Goal: Find specific page/section: Find specific page/section

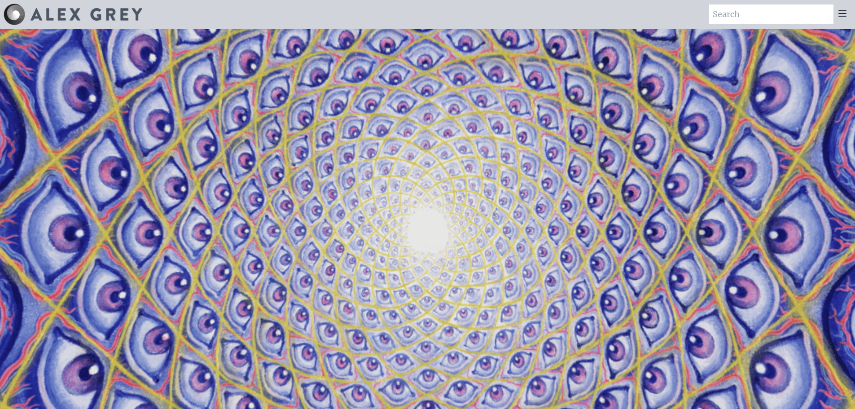
click at [840, 16] on icon at bounding box center [842, 13] width 7 height 5
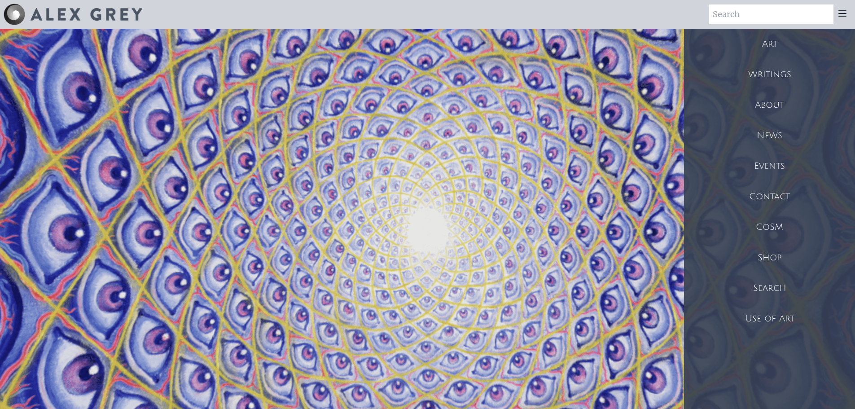
click at [773, 47] on div "Art" at bounding box center [769, 44] width 171 height 31
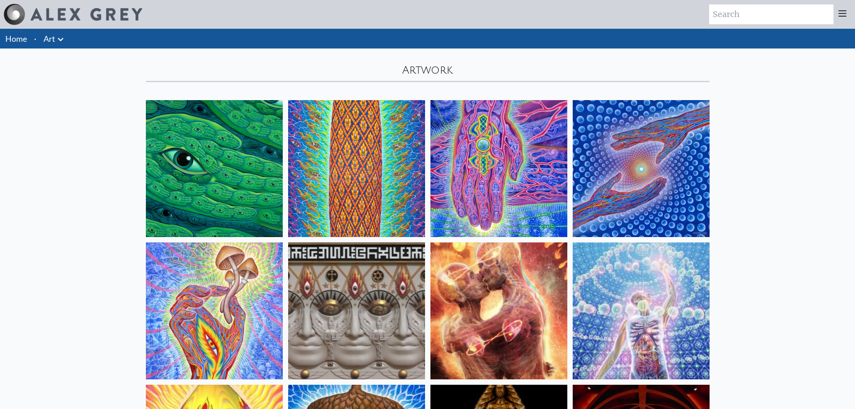
click at [846, 16] on icon at bounding box center [842, 13] width 11 height 11
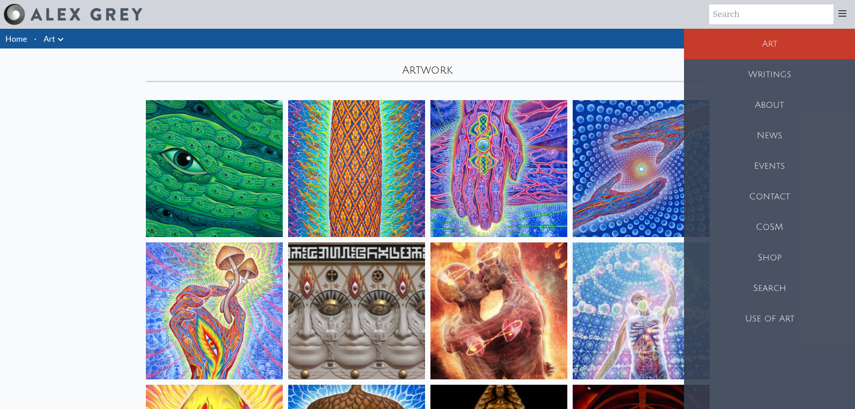
click at [776, 253] on div "Shop" at bounding box center [769, 257] width 171 height 31
